Goal: Information Seeking & Learning: Learn about a topic

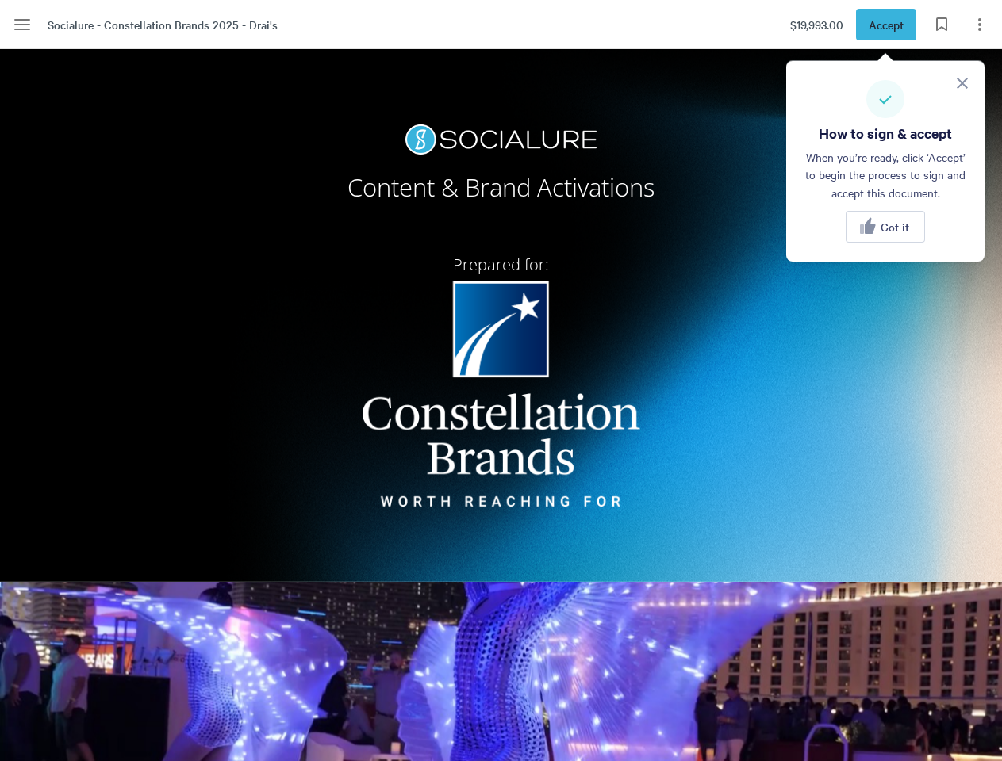
click at [500, 381] on img at bounding box center [501, 394] width 278 height 225
click at [22, 25] on rect "Menu" at bounding box center [22, 25] width 16 height 2
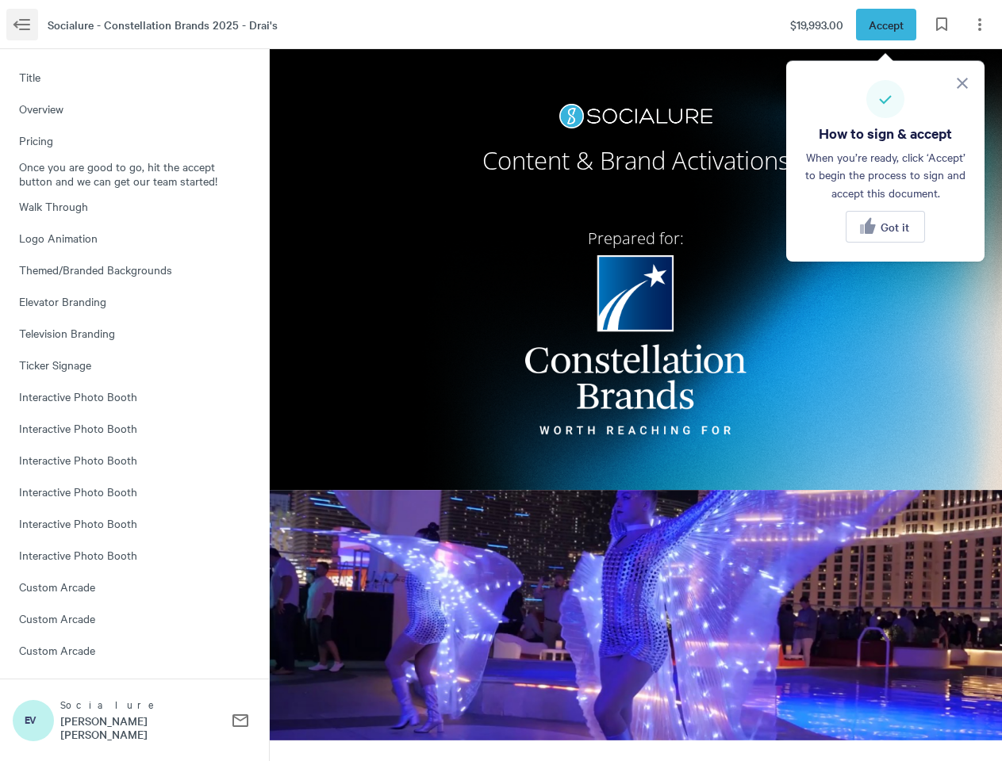
click at [885, 25] on span "Accept" at bounding box center [885, 24] width 35 height 17
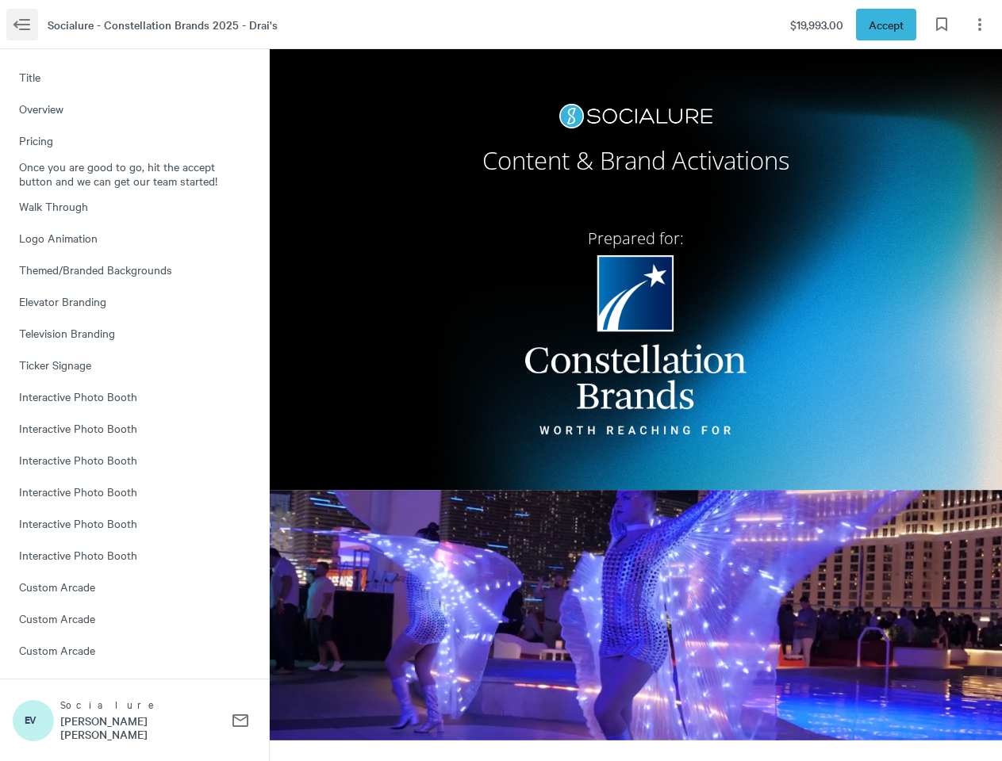
click at [962, 83] on div at bounding box center [636, 269] width 732 height 441
